Goal: Task Accomplishment & Management: Manage account settings

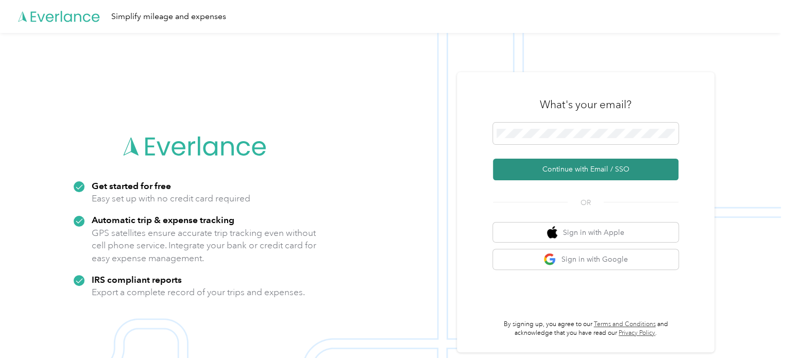
click at [539, 166] on button "Continue with Email / SSO" at bounding box center [585, 170] width 185 height 22
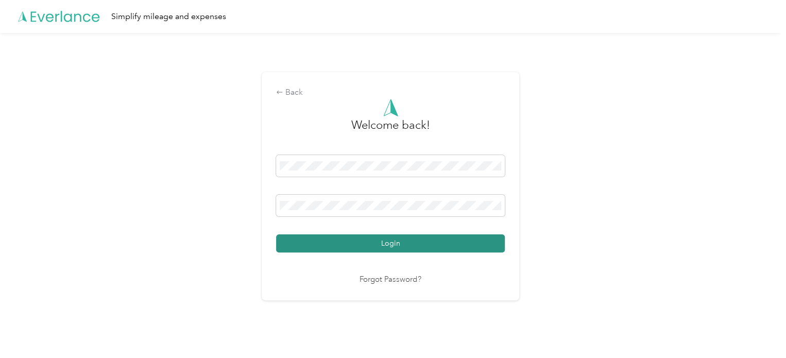
click at [408, 242] on button "Login" at bounding box center [390, 243] width 229 height 18
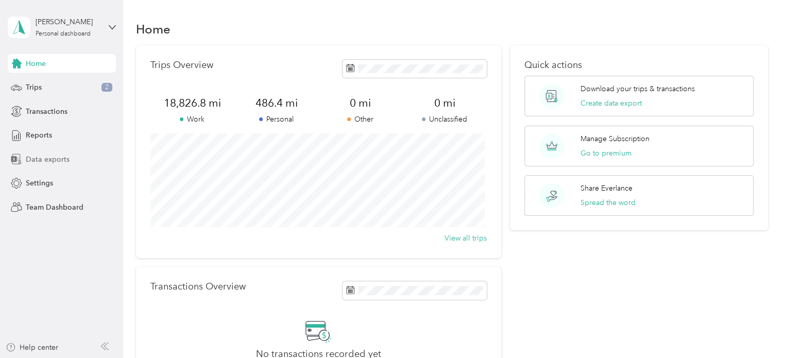
click at [43, 159] on span "Data exports" at bounding box center [48, 159] width 44 height 11
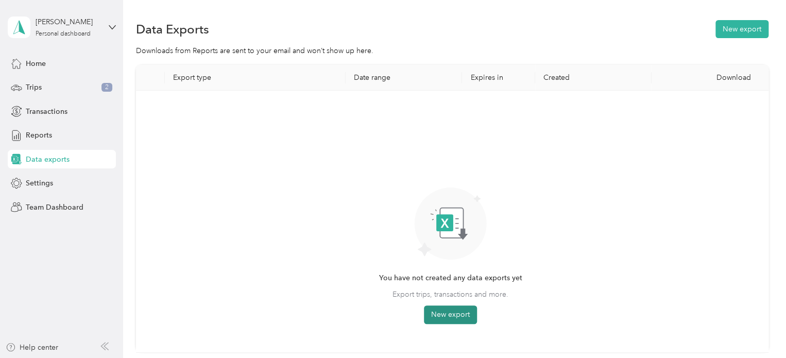
click at [457, 311] on button "New export" at bounding box center [450, 314] width 53 height 19
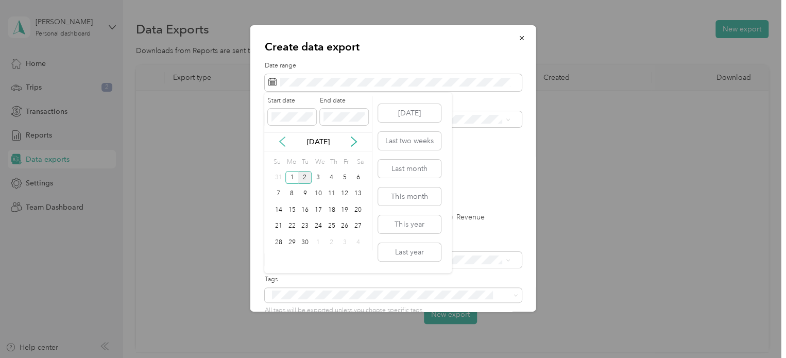
click at [285, 140] on icon at bounding box center [282, 142] width 10 height 10
click at [344, 175] on div "1" at bounding box center [344, 177] width 13 height 13
click at [279, 257] on div "31" at bounding box center [278, 258] width 13 height 13
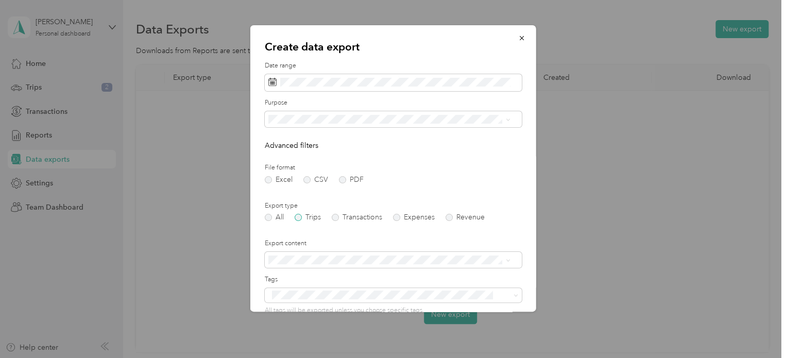
click at [303, 214] on label "Trips" at bounding box center [308, 217] width 26 height 7
drag, startPoint x: 536, startPoint y: 119, endPoint x: 528, endPoint y: 147, distance: 28.9
click at [528, 147] on div "Create data export Date range Purpose Advanced filters File format Excel CSV PD…" at bounding box center [536, 169] width 286 height 289
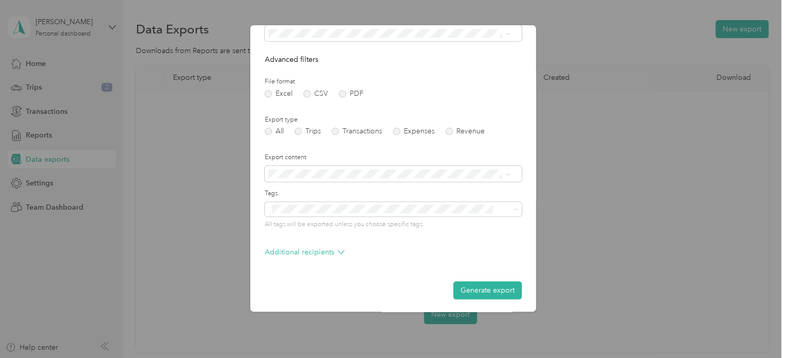
scroll to position [88, 0]
click at [484, 285] on button "Generate export" at bounding box center [487, 288] width 69 height 18
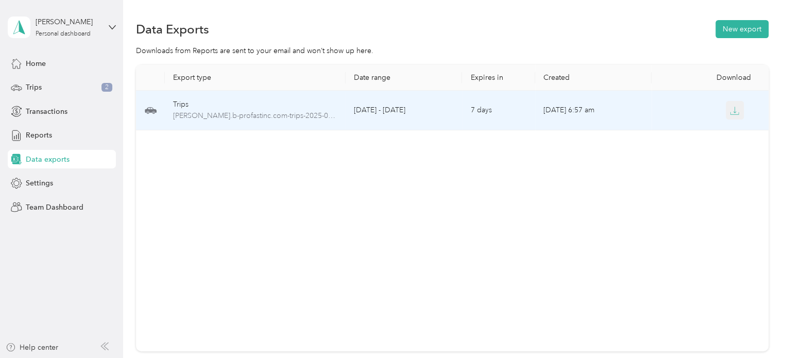
click at [730, 110] on icon "button" at bounding box center [734, 110] width 9 height 9
